Goal: Book appointment/travel/reservation

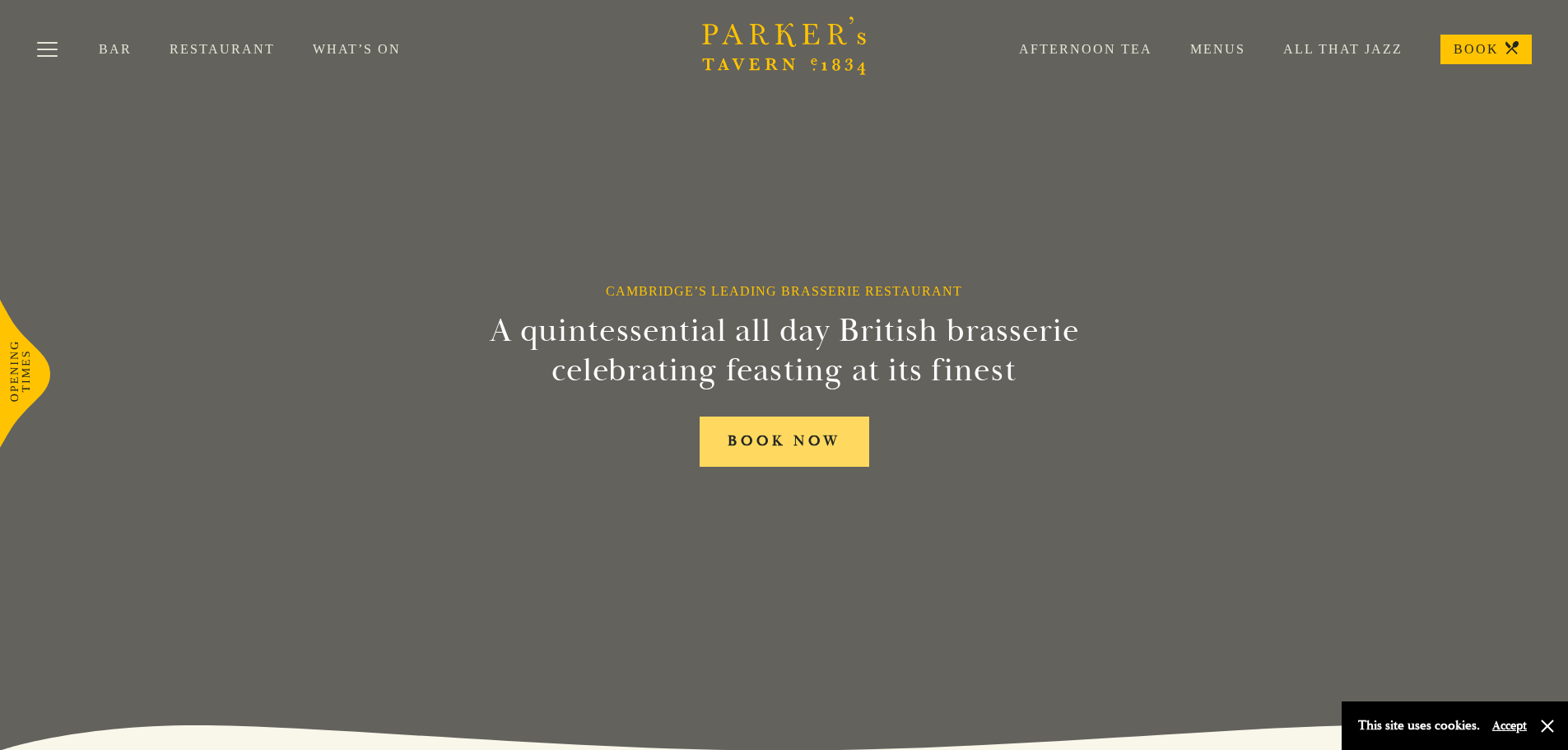
click at [771, 445] on link "BOOK NOW" at bounding box center [784, 442] width 169 height 50
click at [253, 39] on div "Bar Restaurant What’s On Afternoon Tea Menus All That Jazz BOOK" at bounding box center [784, 49] width 1568 height 98
click at [262, 47] on link "Restaurant" at bounding box center [241, 49] width 143 height 17
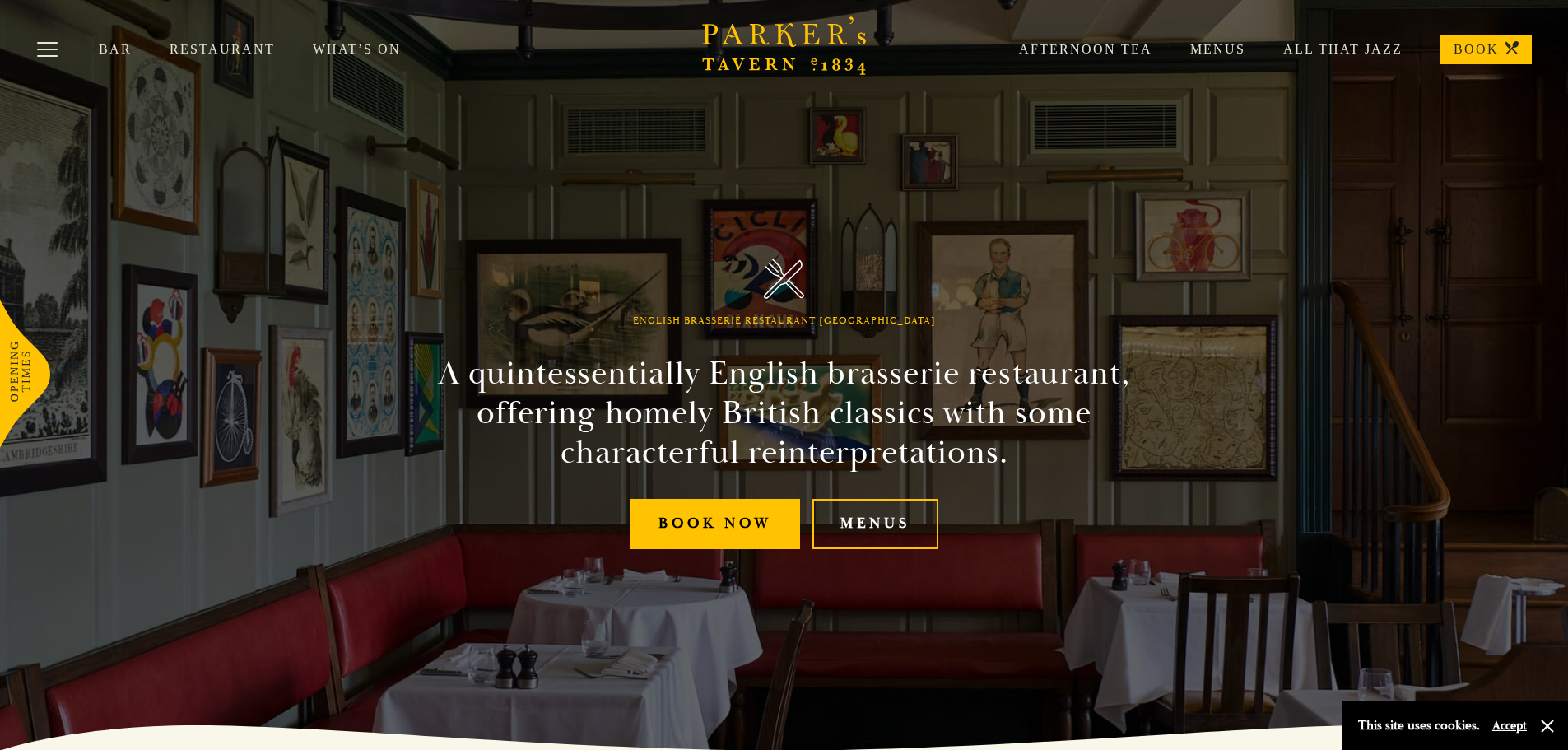
drag, startPoint x: 1319, startPoint y: 45, endPoint x: 1334, endPoint y: 54, distance: 17.5
click at [1319, 45] on link "All That Jazz" at bounding box center [1324, 49] width 157 height 17
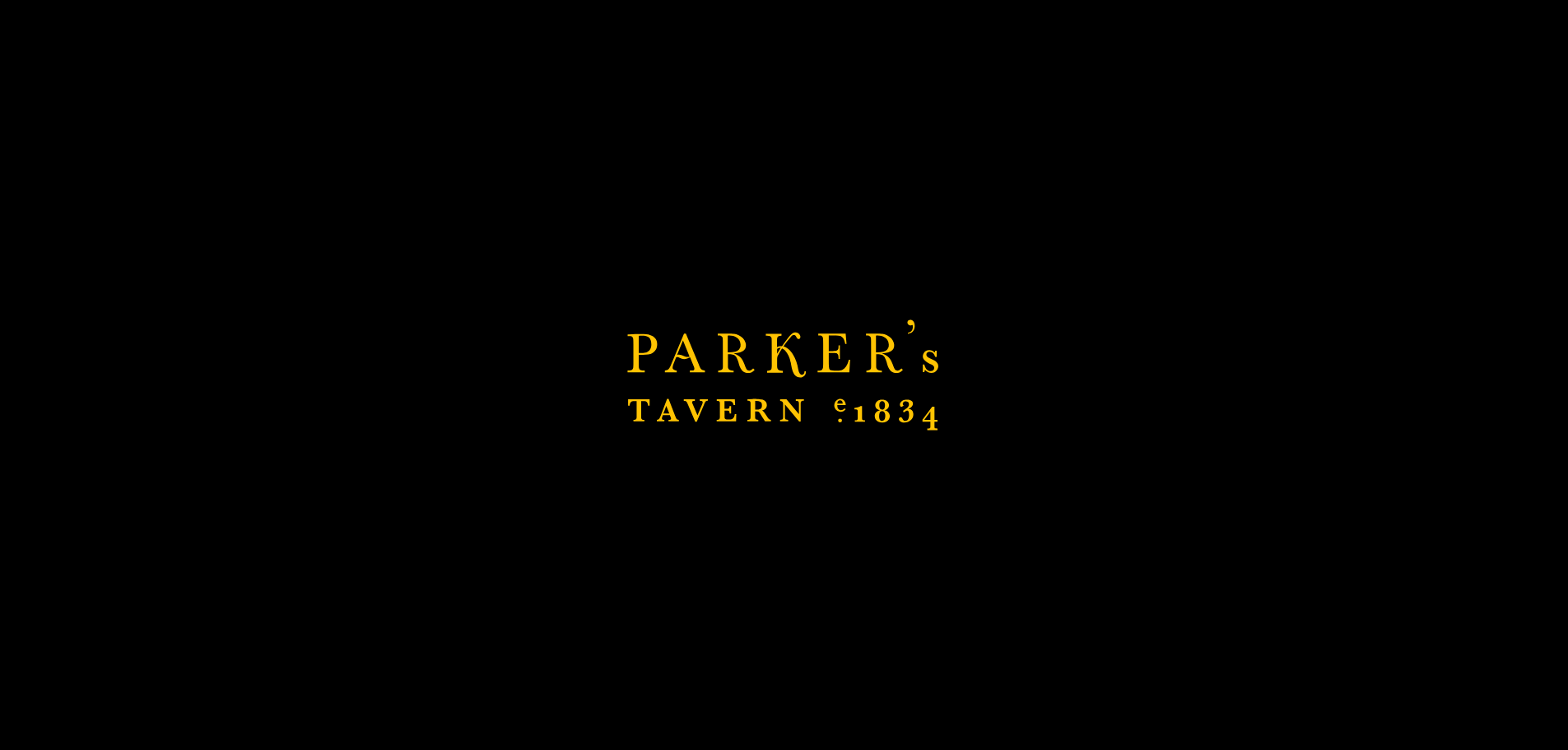
scroll to position [326, 0]
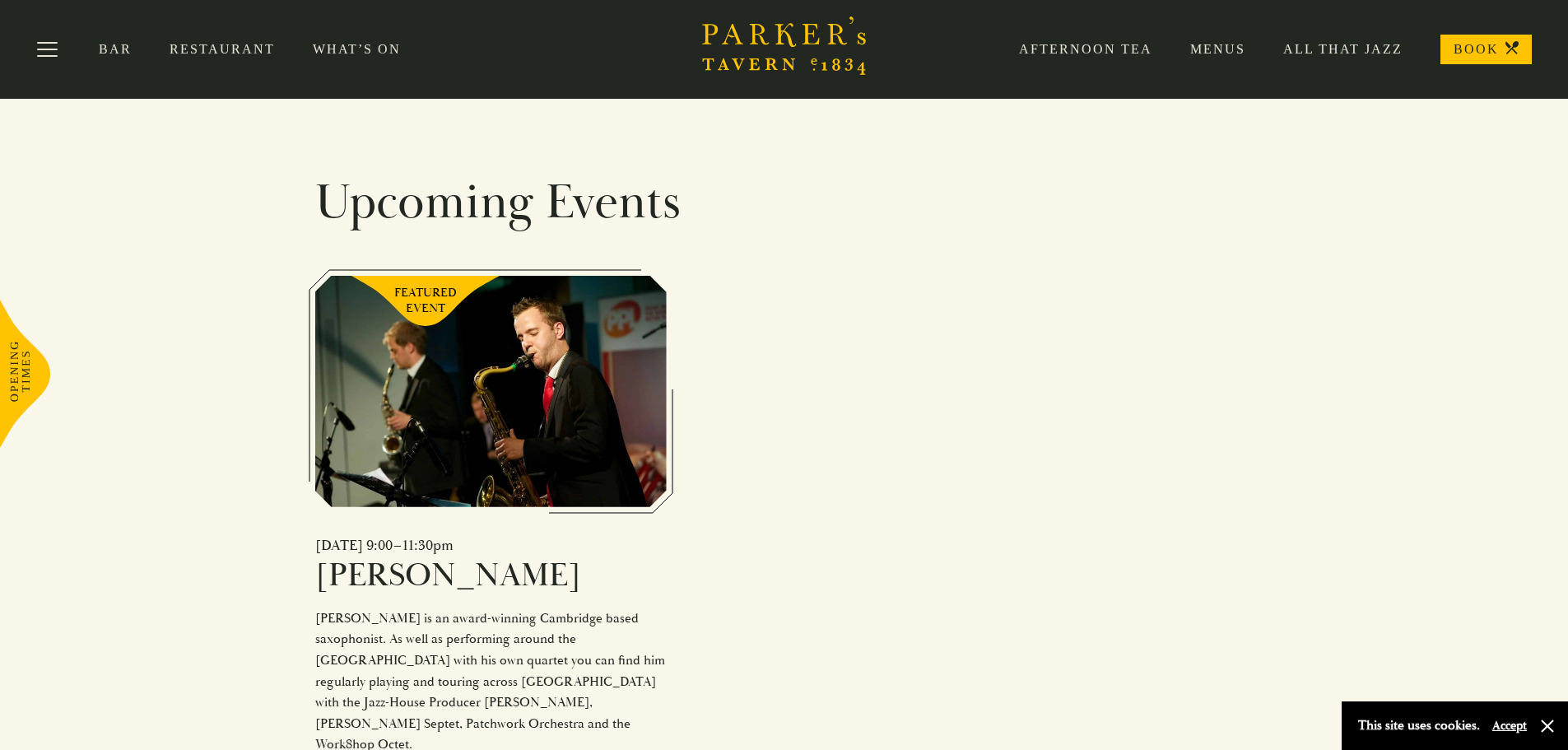
scroll to position [332, 0]
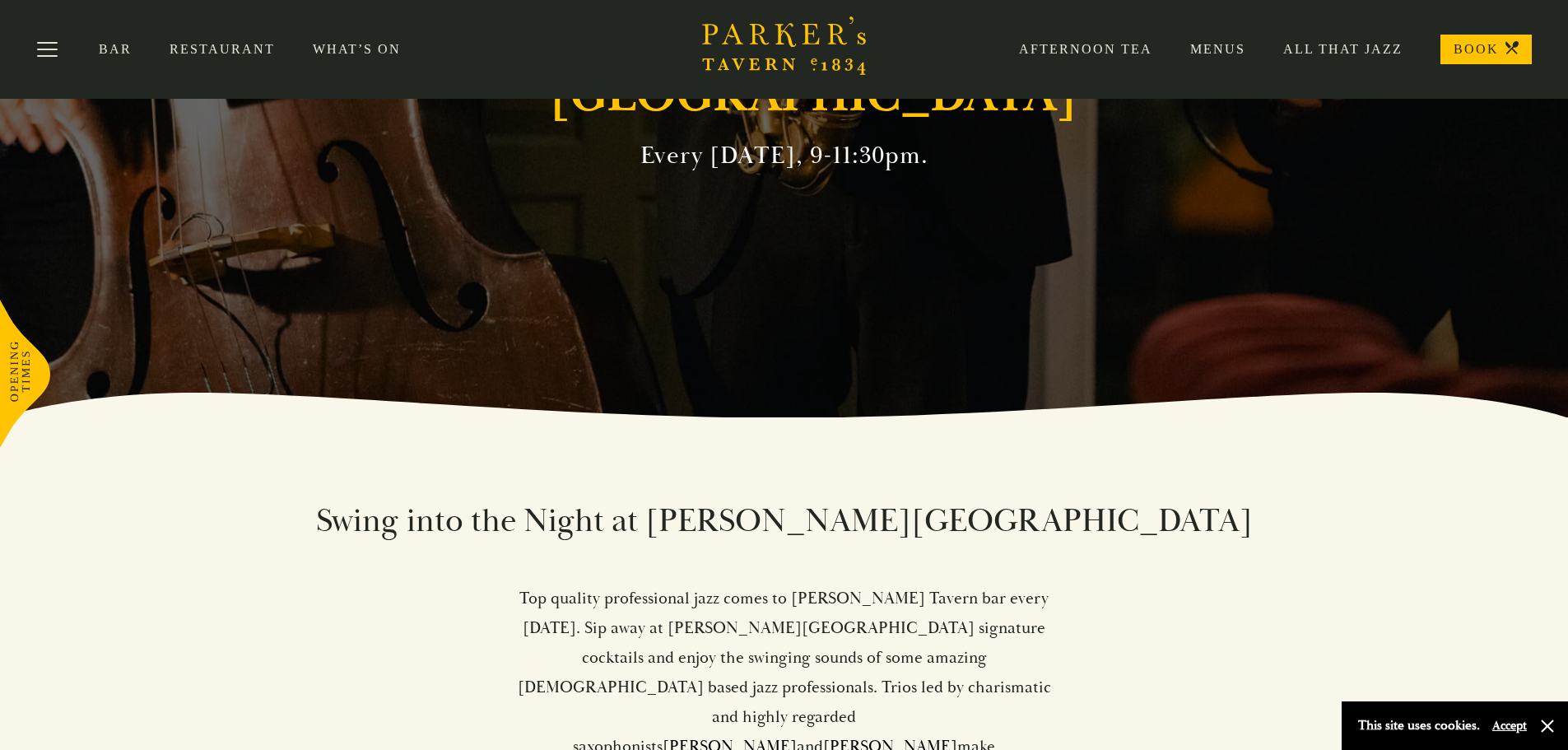
click at [776, 46] on icon "Brasserie Restaurant Cambridge | Parker's Tavern Cambridge Parker's Tavern is a…" at bounding box center [784, 46] width 164 height 59
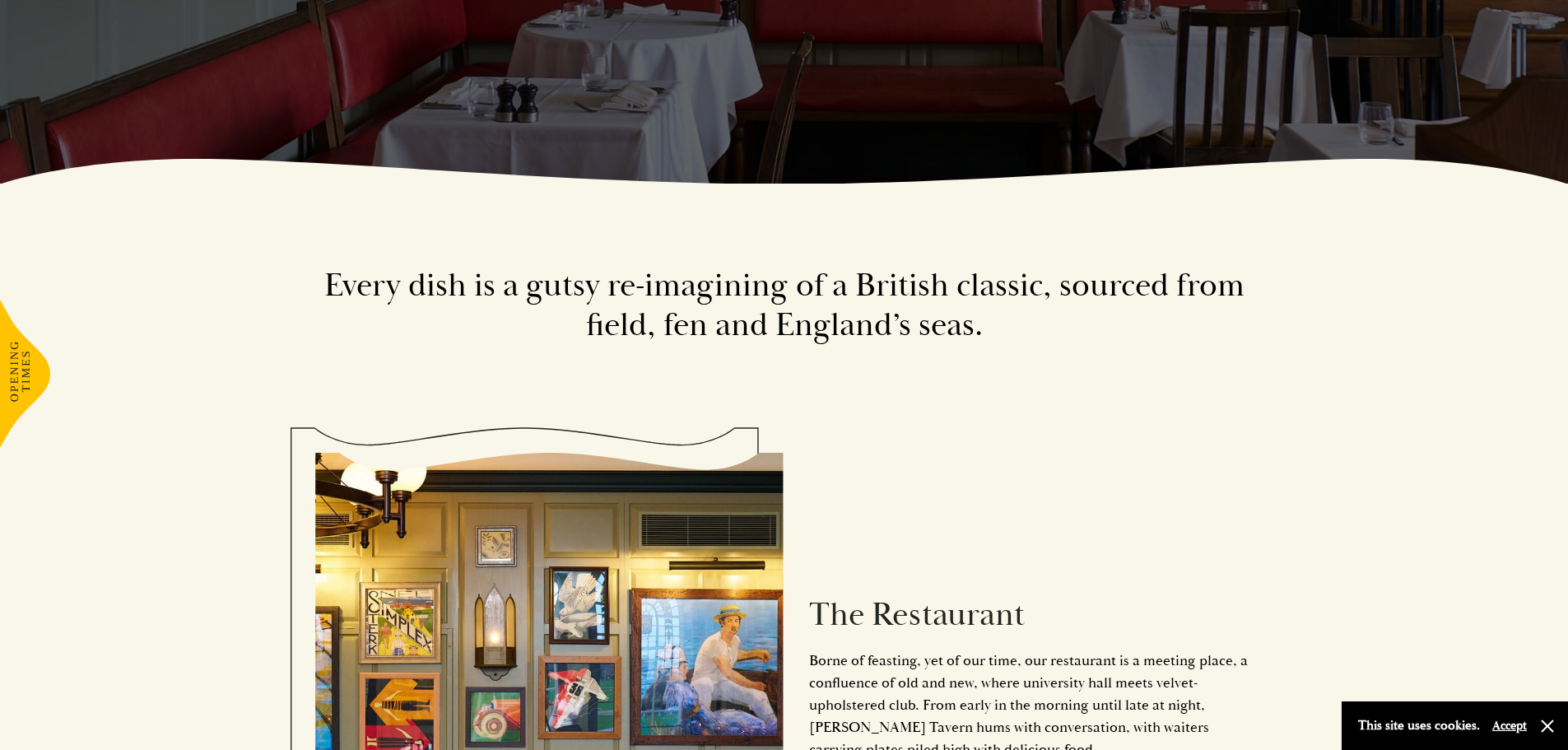
scroll to position [576, 0]
